Goal: Task Accomplishment & Management: Manage account settings

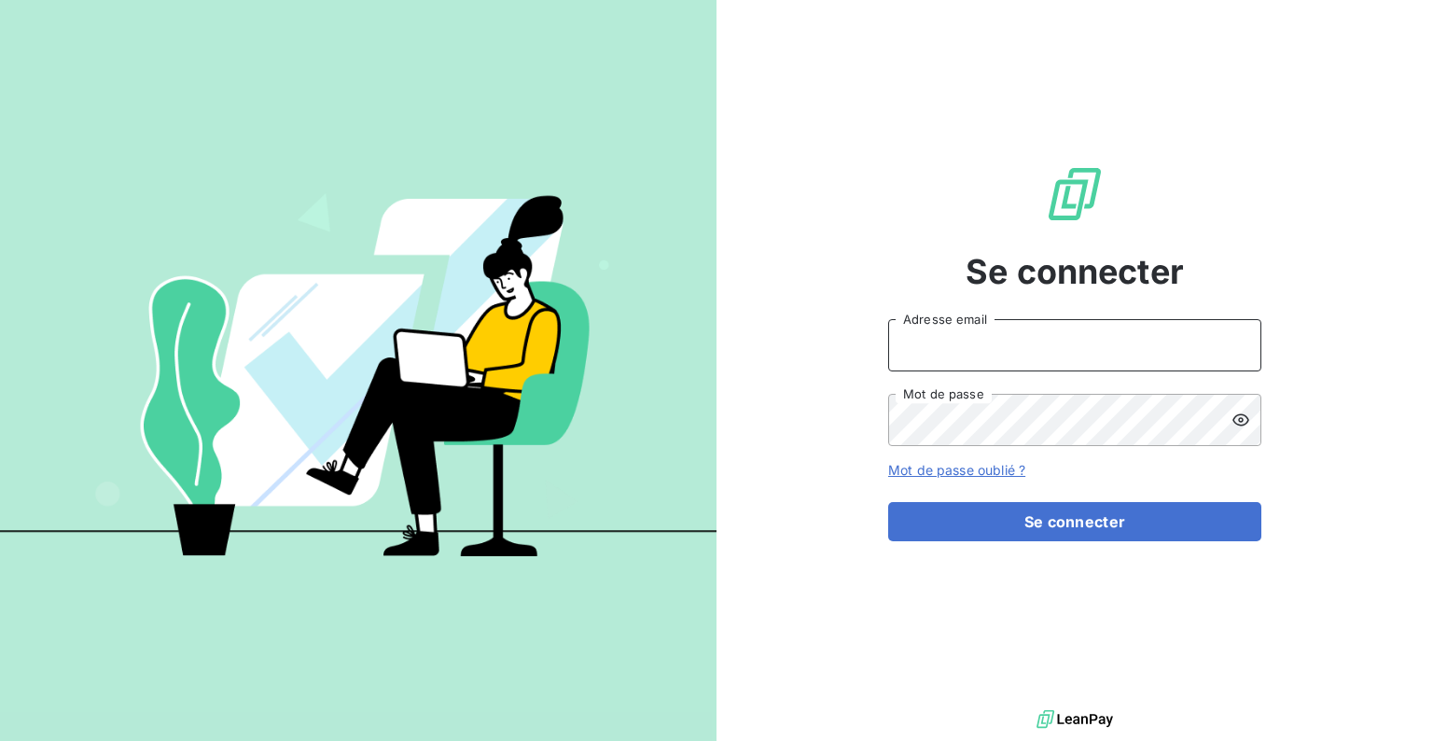
click at [992, 363] on input "Adresse email" at bounding box center [1074, 345] width 373 height 52
type input "[EMAIL_ADDRESS][DOMAIN_NAME]"
click at [888, 502] on button "Se connecter" at bounding box center [1074, 521] width 373 height 39
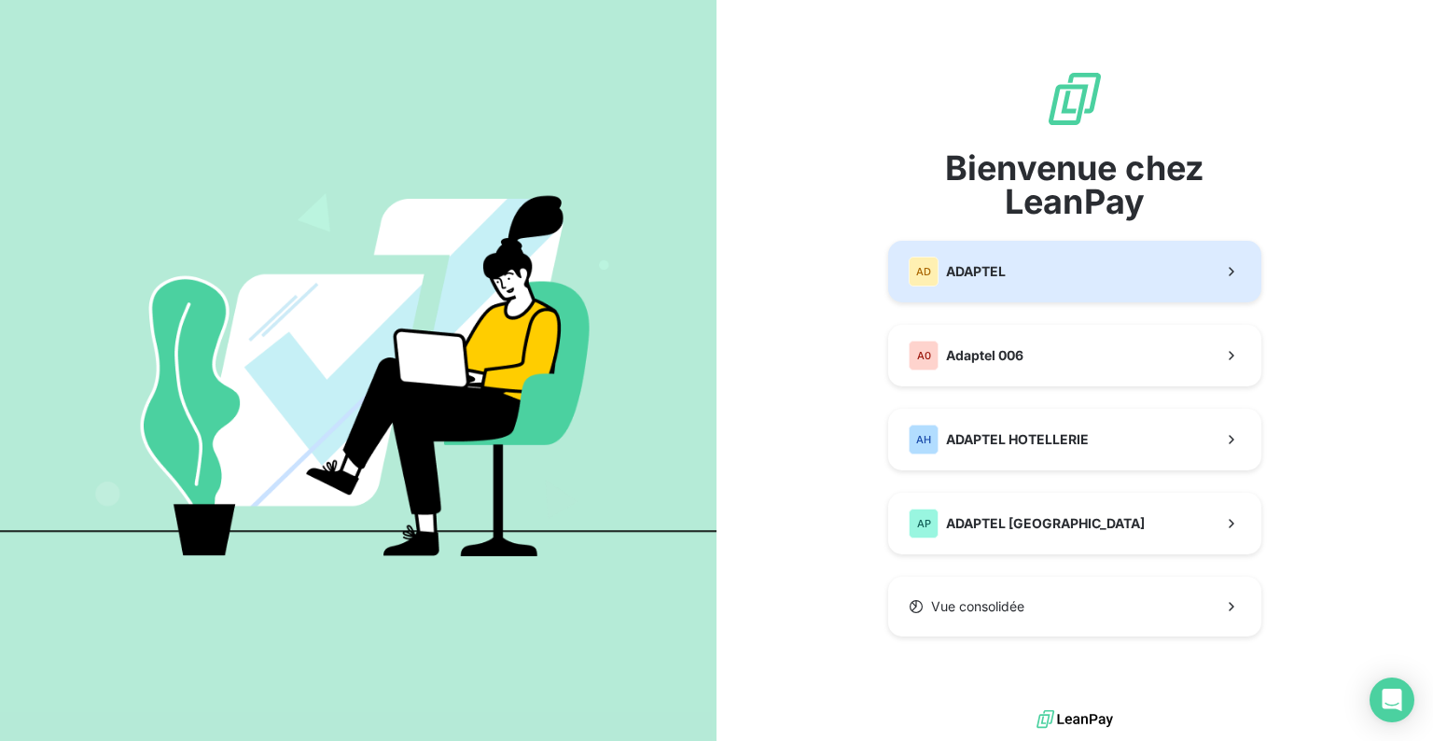
click at [1044, 263] on button "AD ADAPTEL" at bounding box center [1074, 272] width 373 height 62
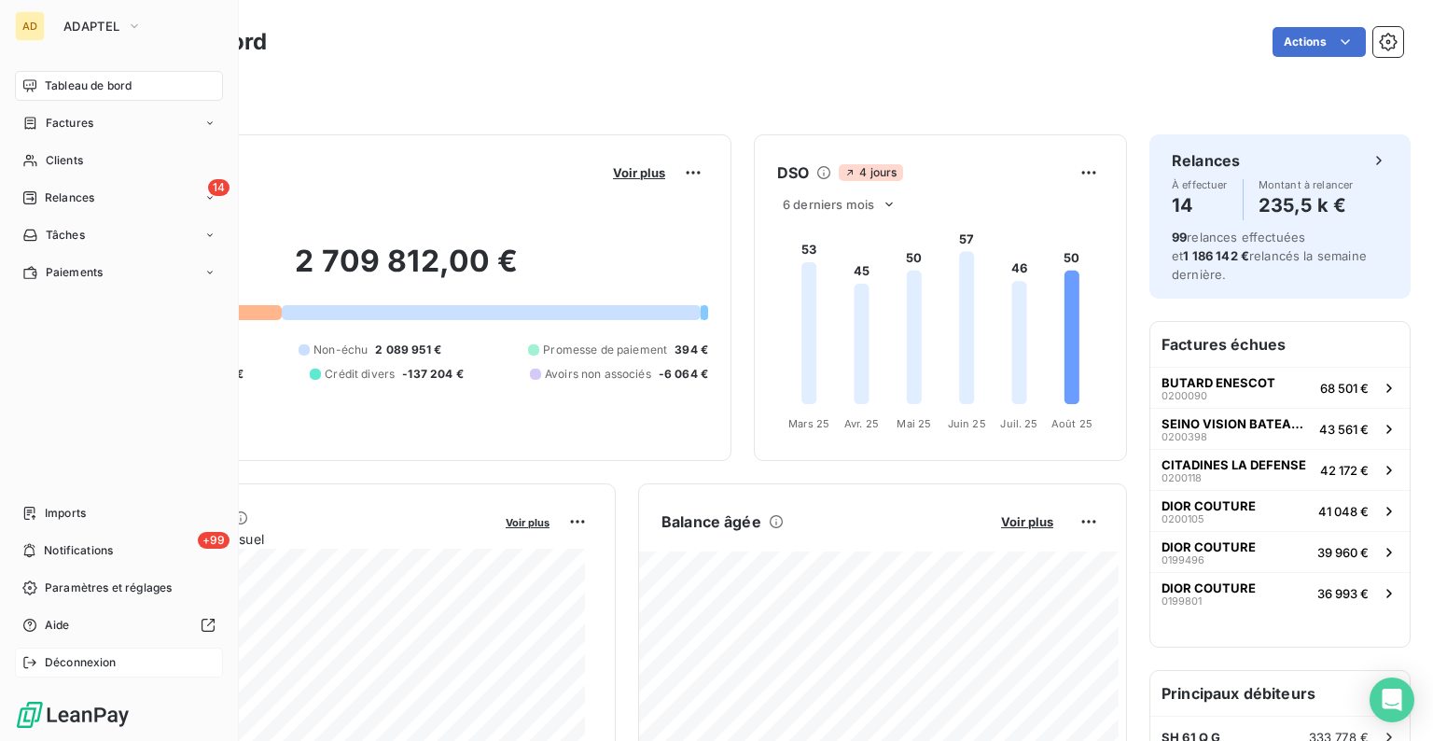
click at [93, 661] on span "Déconnexion" at bounding box center [81, 662] width 72 height 17
